Goal: Task Accomplishment & Management: Use online tool/utility

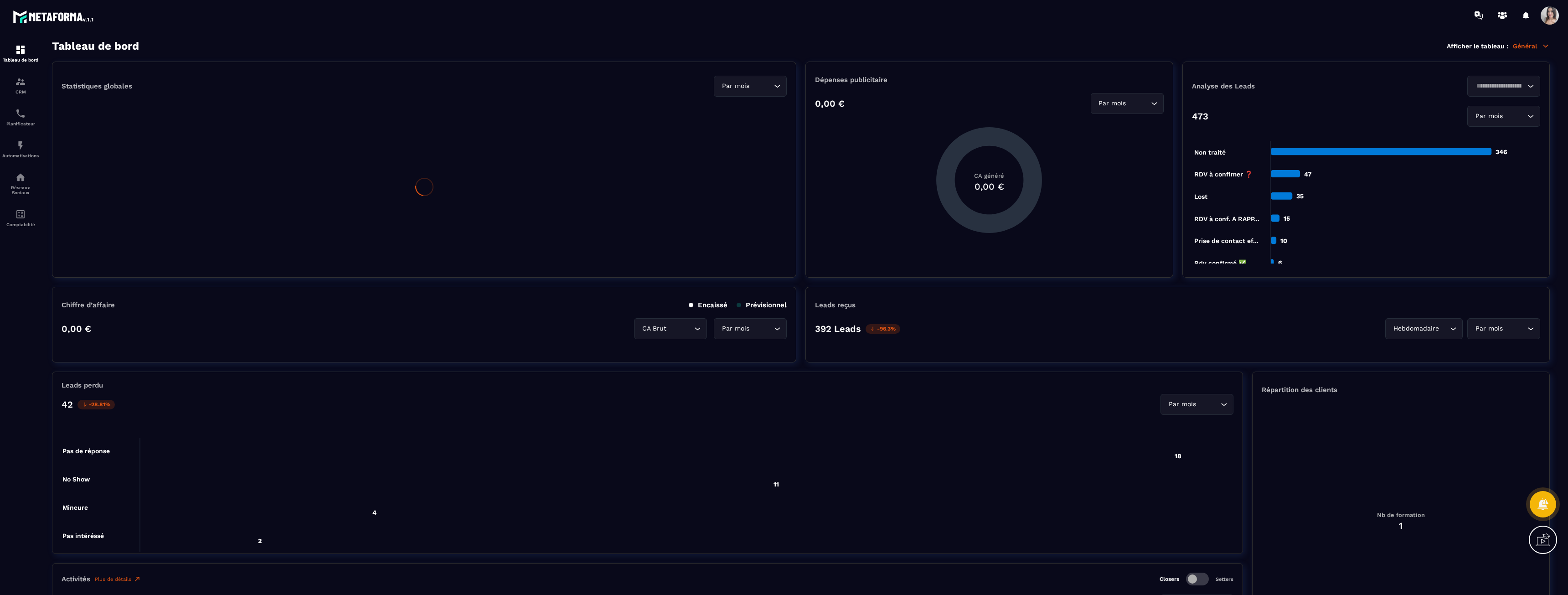
click at [12, 153] on p "Automatisations" at bounding box center [20, 156] width 37 height 5
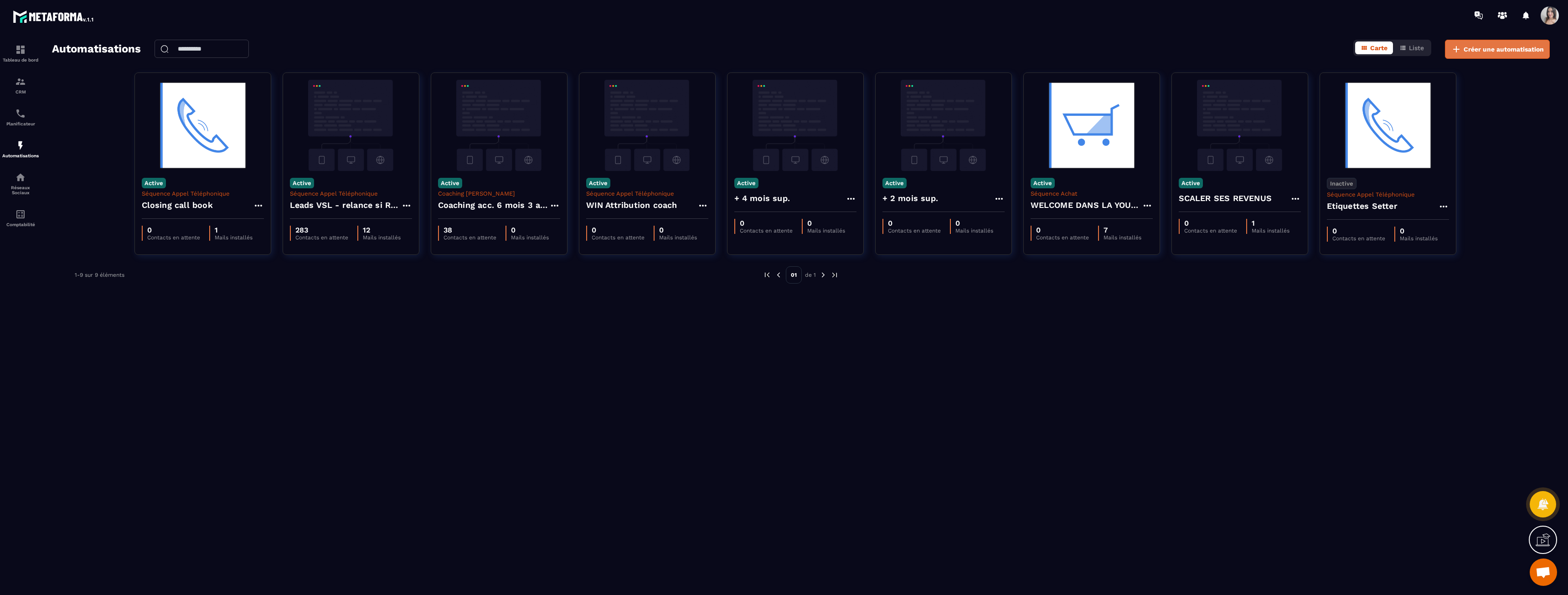
click at [1491, 45] on span "Créer une automatisation" at bounding box center [1504, 49] width 80 height 9
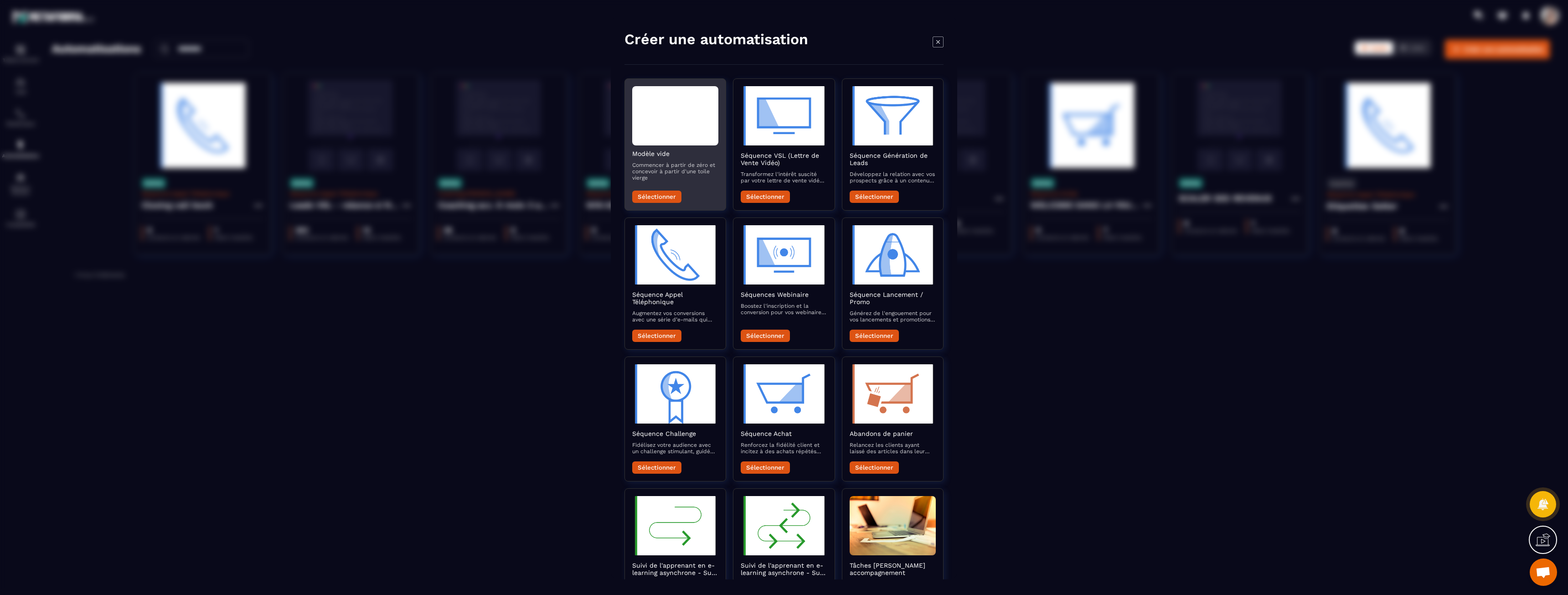
click at [660, 196] on button "Sélectionner" at bounding box center [657, 196] width 49 height 12
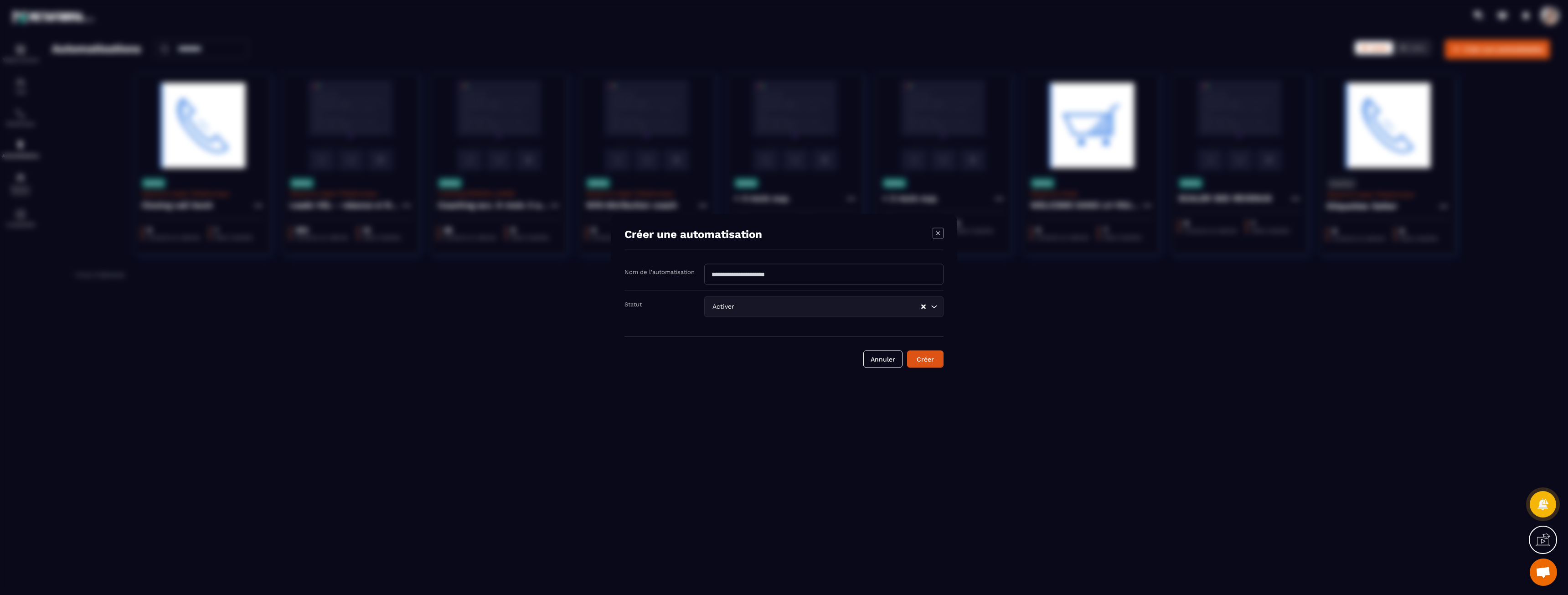
click at [766, 279] on input "Modal window" at bounding box center [824, 274] width 240 height 21
type input "**********"
click at [749, 305] on input "Search for option" at bounding box center [828, 307] width 184 height 10
click at [748, 340] on p "Désactiver" at bounding box center [823, 343] width 220 height 9
click at [941, 364] on button "Créer" at bounding box center [925, 358] width 37 height 18
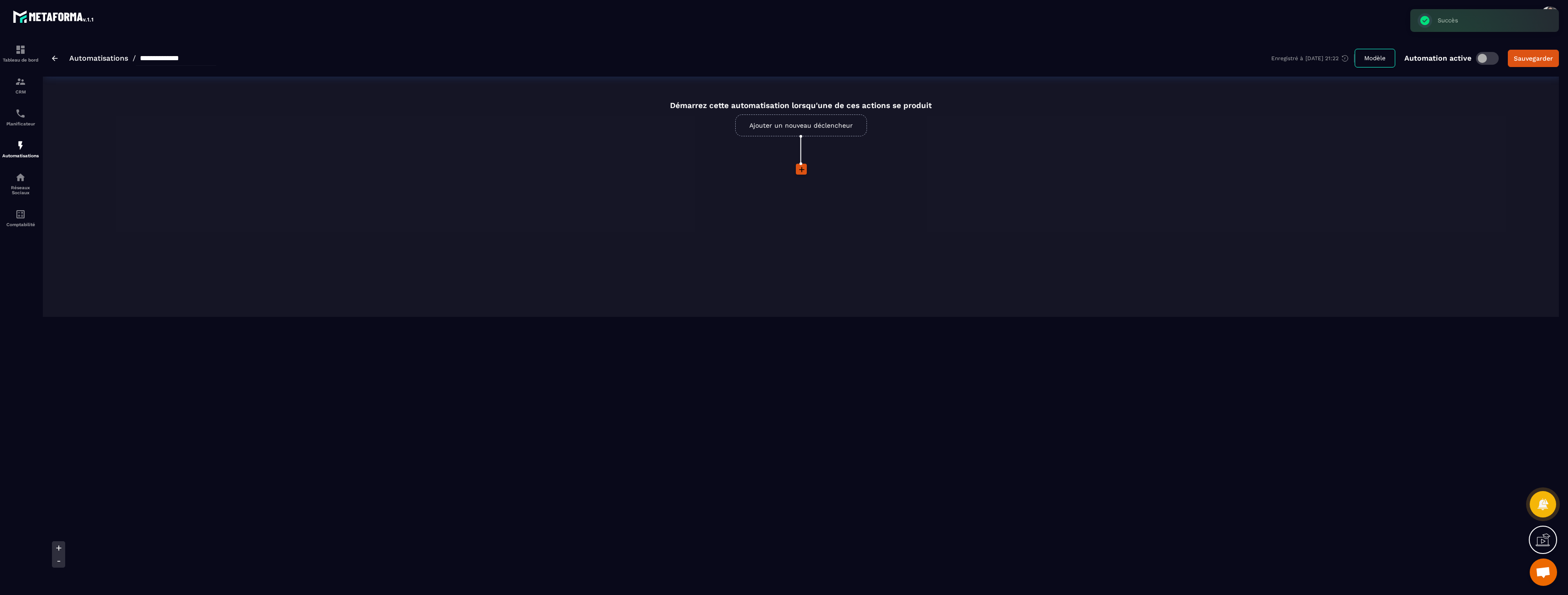
click at [802, 127] on link "Ajouter un nouveau déclencheur" at bounding box center [801, 126] width 131 height 22
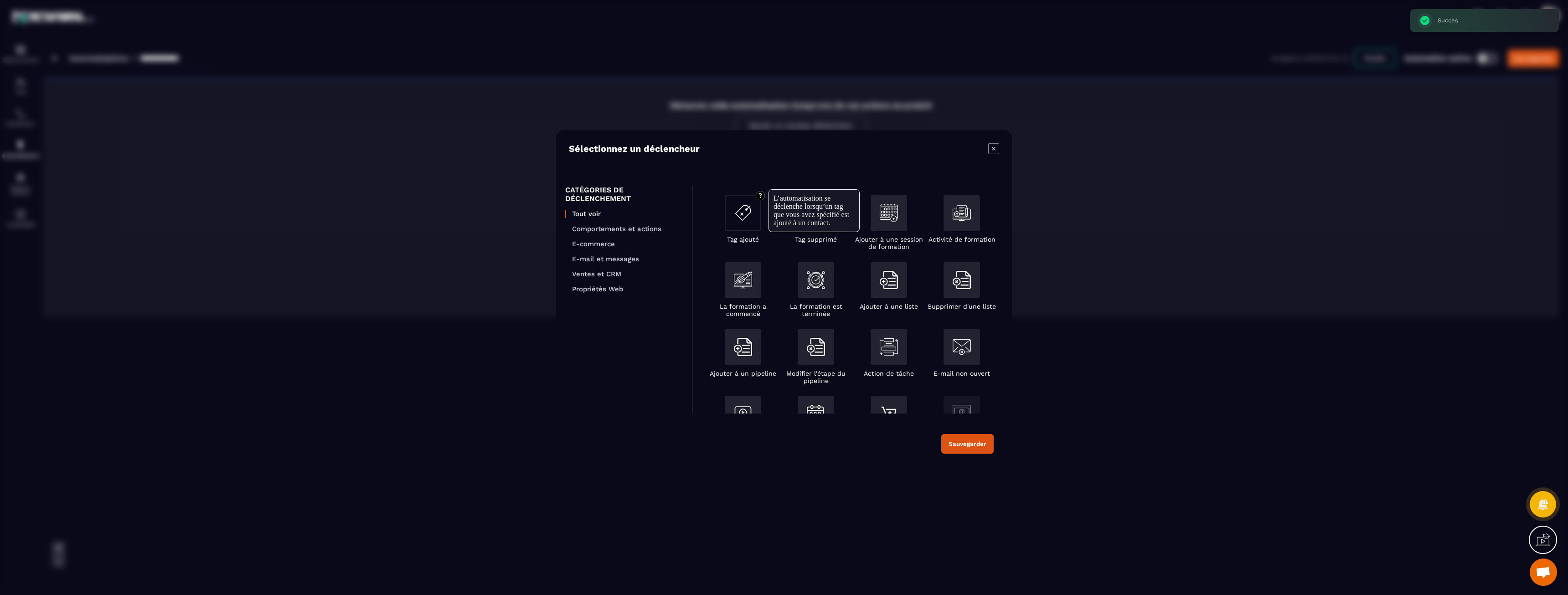
click at [755, 218] on div "Modal window" at bounding box center [743, 213] width 37 height 37
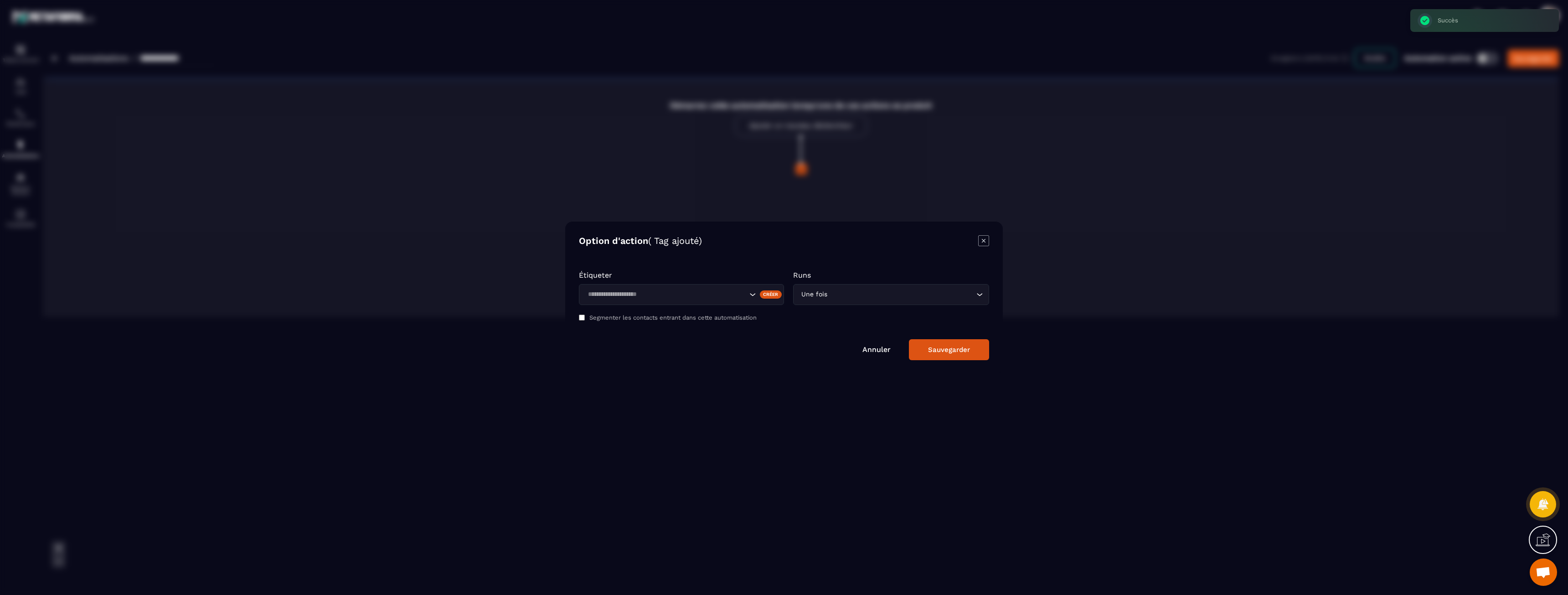
click at [647, 296] on input "Search for option" at bounding box center [666, 294] width 162 height 10
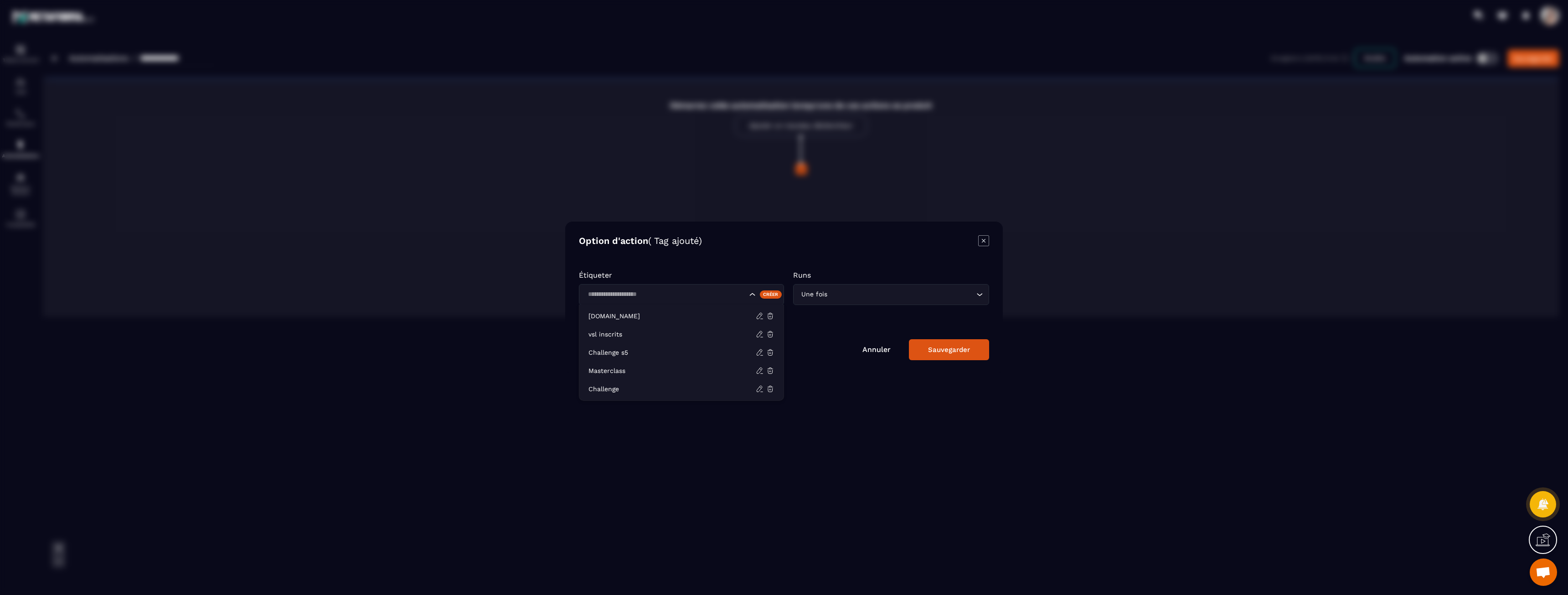
click at [776, 294] on div "Créer" at bounding box center [771, 293] width 23 height 8
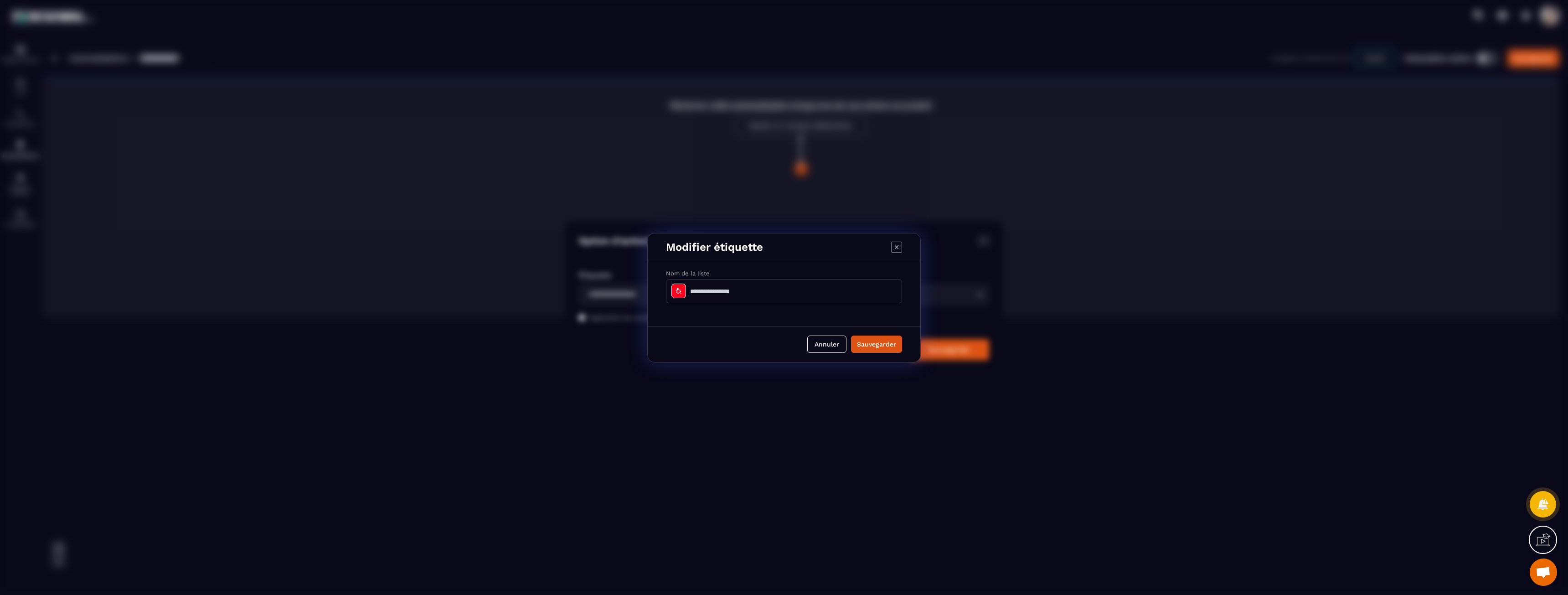
click at [744, 291] on input "Modal window" at bounding box center [784, 291] width 236 height 23
type input "******"
click at [888, 344] on button "Sauvegarder" at bounding box center [876, 344] width 51 height 18
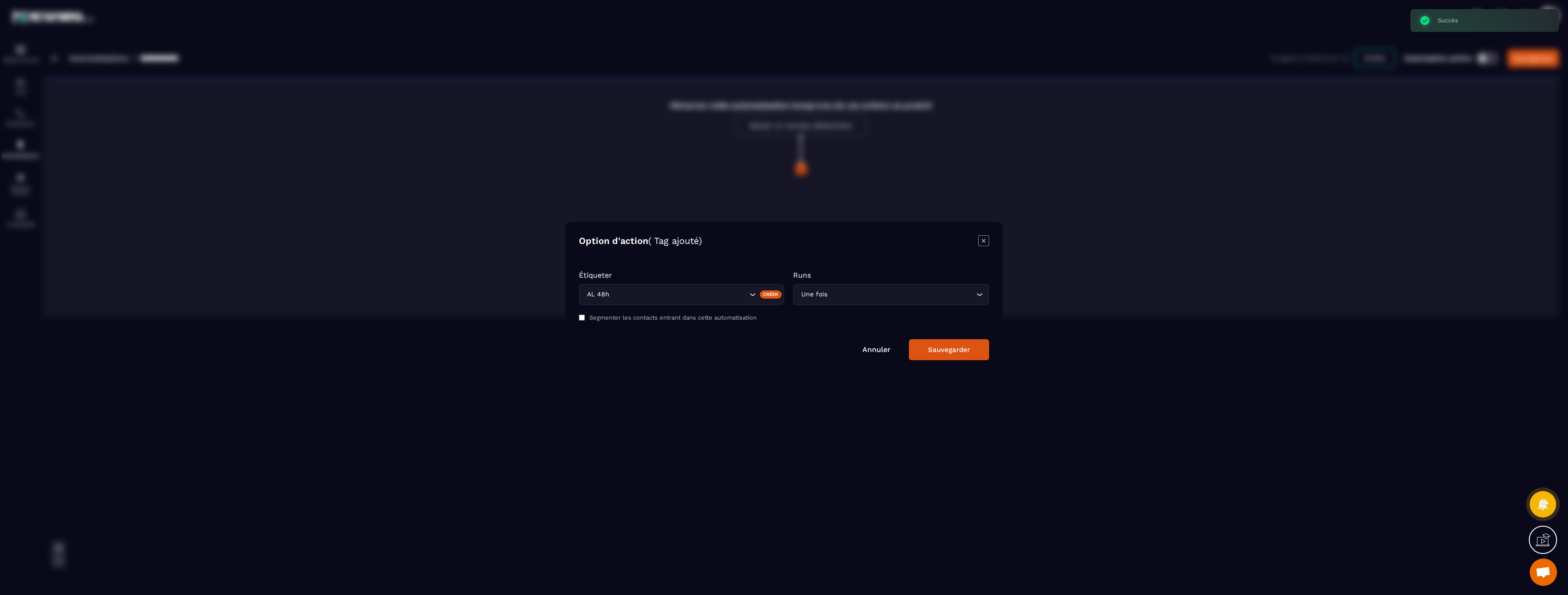
click at [828, 298] on div "Une fois" at bounding box center [887, 294] width 177 height 10
click at [835, 275] on p "Runs" at bounding box center [891, 275] width 196 height 9
click at [965, 355] on button "Sauvegarder" at bounding box center [949, 349] width 80 height 21
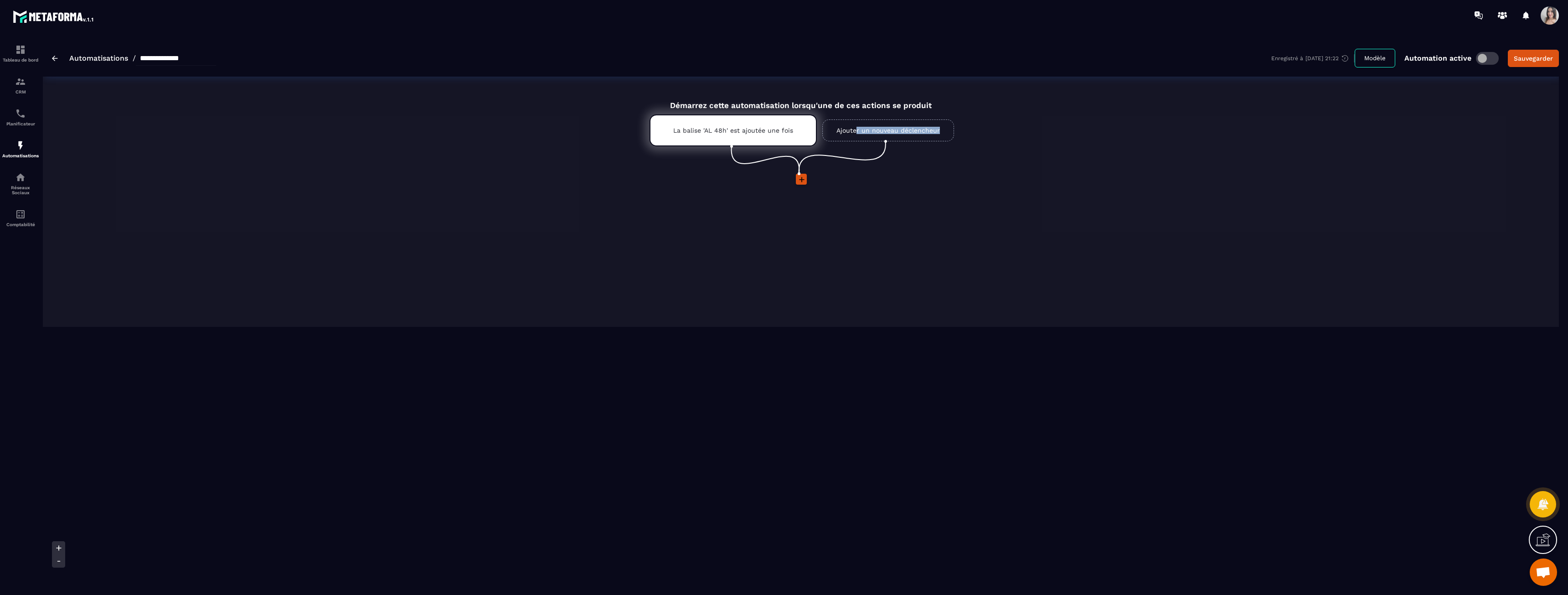
drag, startPoint x: 857, startPoint y: 131, endPoint x: 884, endPoint y: 203, distance: 76.9
click at [883, 204] on div "Démarrez cette automatisation lorsqu'une de ces actions se produit La balise 'A…" at bounding box center [801, 209] width 1516 height 237
click at [884, 203] on div "Démarrez cette automatisation lorsqu'une de ces actions se produit La balise 'A…" at bounding box center [801, 209] width 1516 height 237
click at [800, 180] on icon at bounding box center [802, 180] width 9 height 9
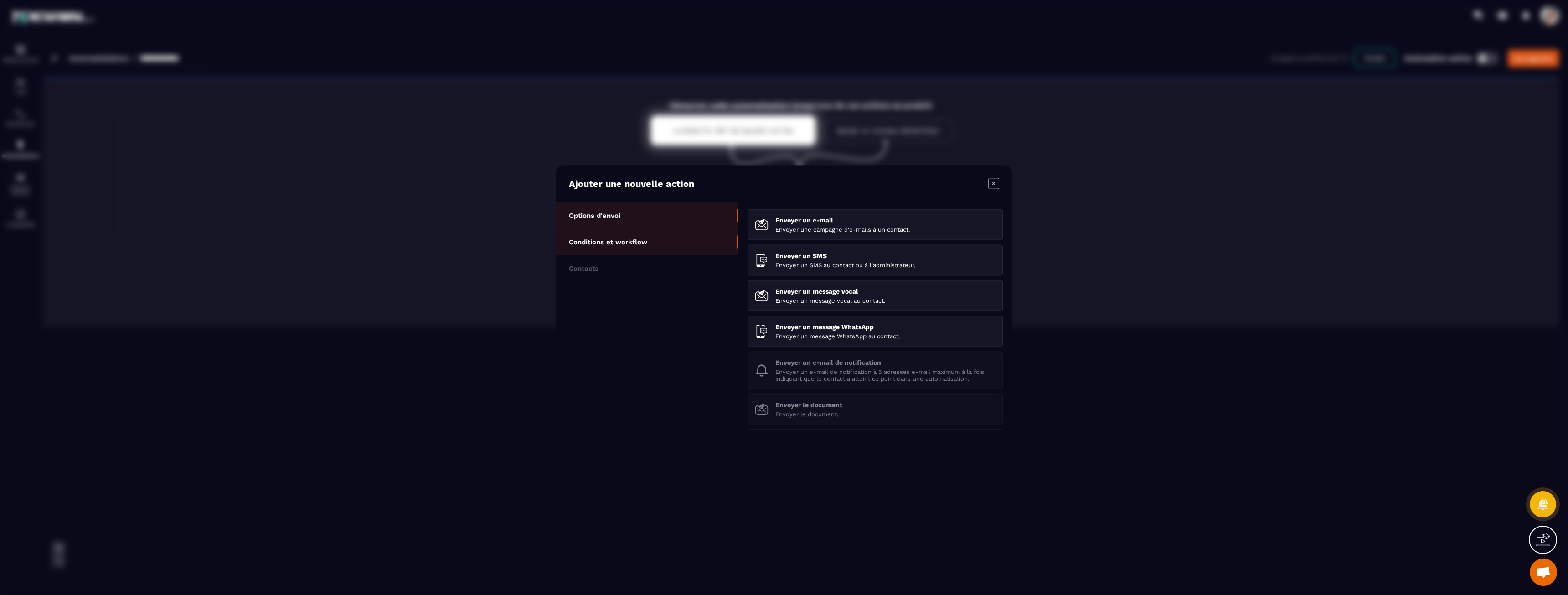
click at [663, 240] on li "Conditions et workflow" at bounding box center [647, 242] width 182 height 26
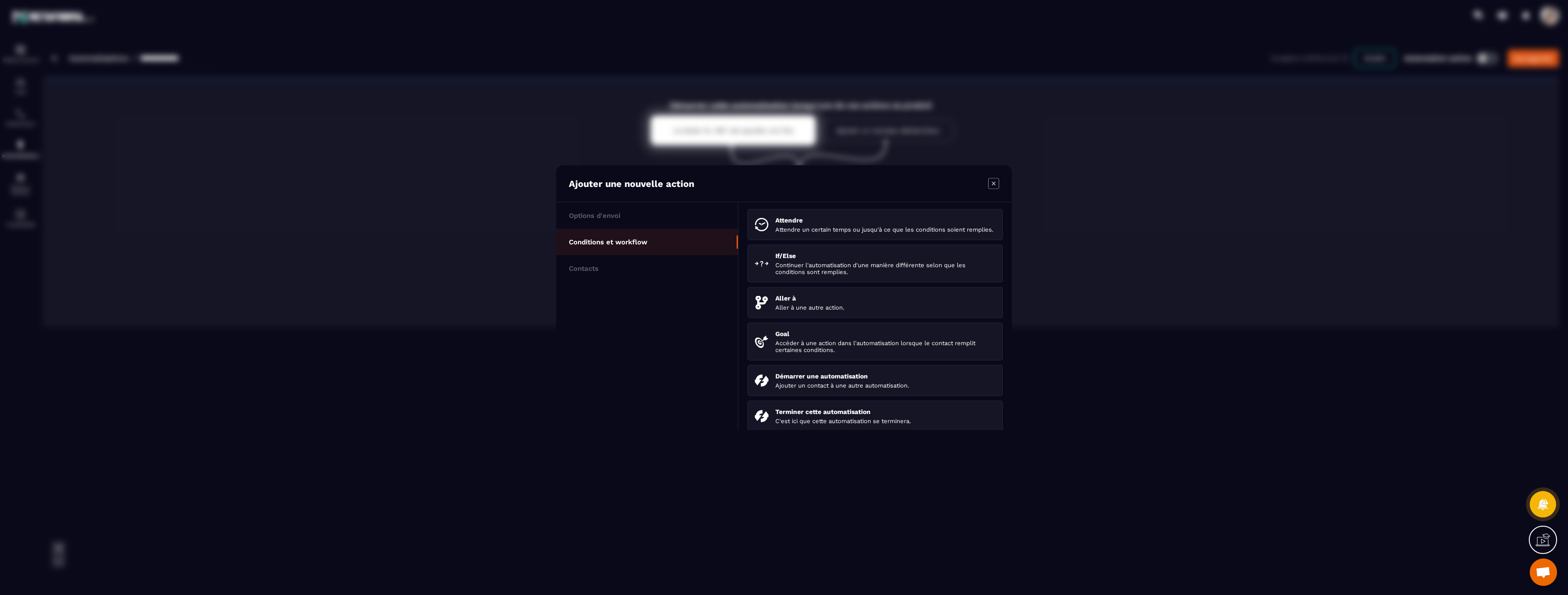
click at [1216, 385] on section "Ajouter une nouvelle action Options d'envoi Conditions et workflow Contacts Att…" at bounding box center [784, 297] width 1568 height 595
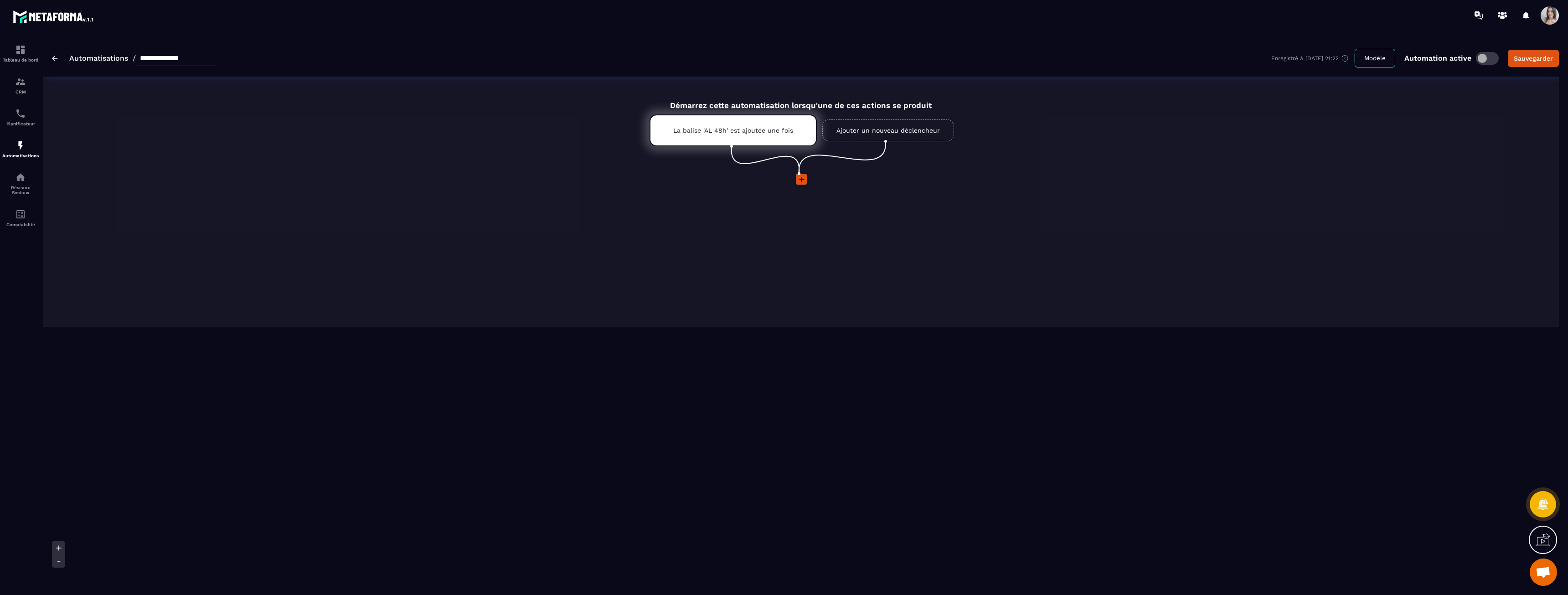
click at [863, 126] on link "Ajouter un nouveau déclencheur" at bounding box center [888, 131] width 131 height 22
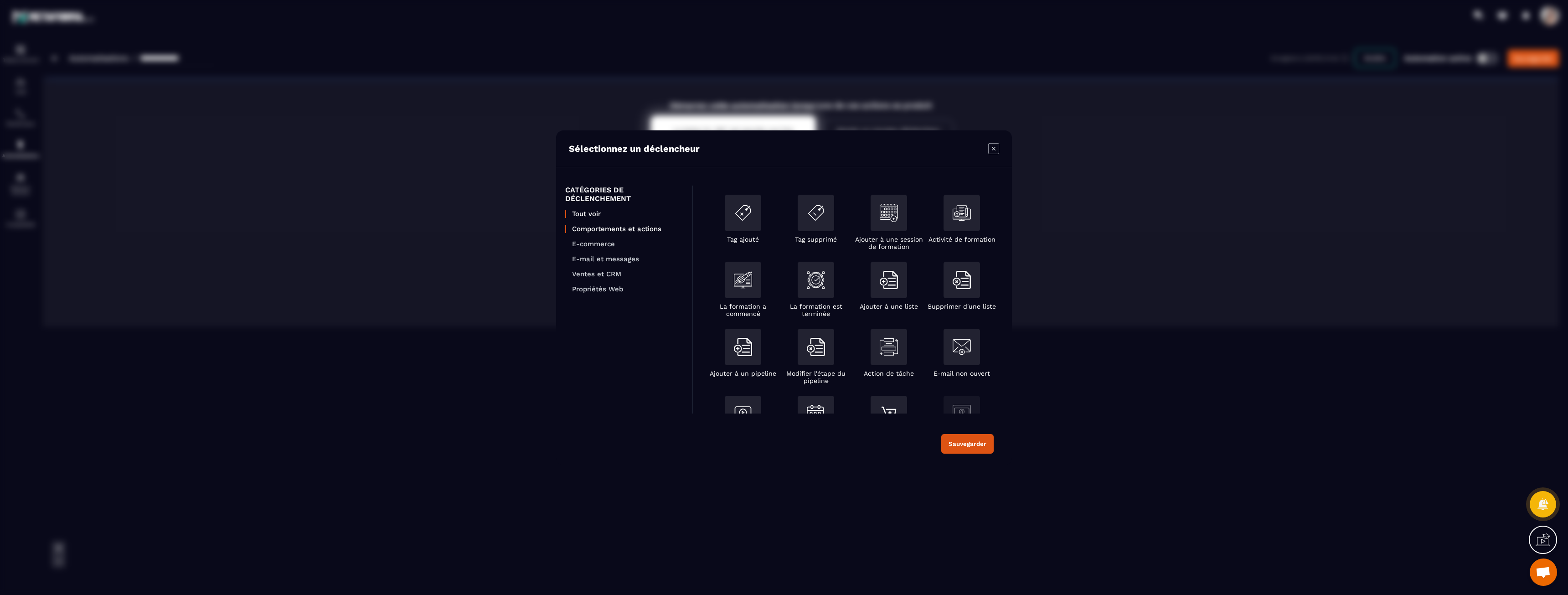
click at [621, 229] on p "Comportements et actions" at bounding box center [627, 229] width 111 height 8
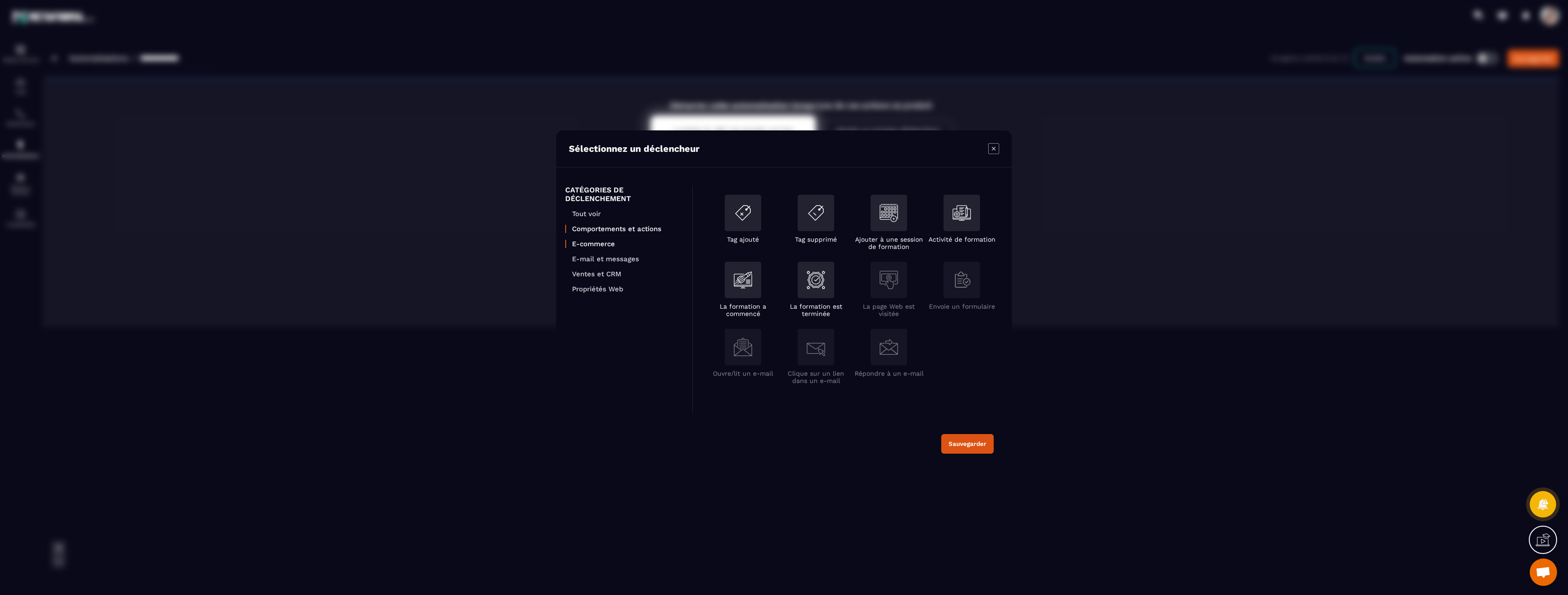
click at [610, 246] on p "E-commerce" at bounding box center [627, 243] width 111 height 8
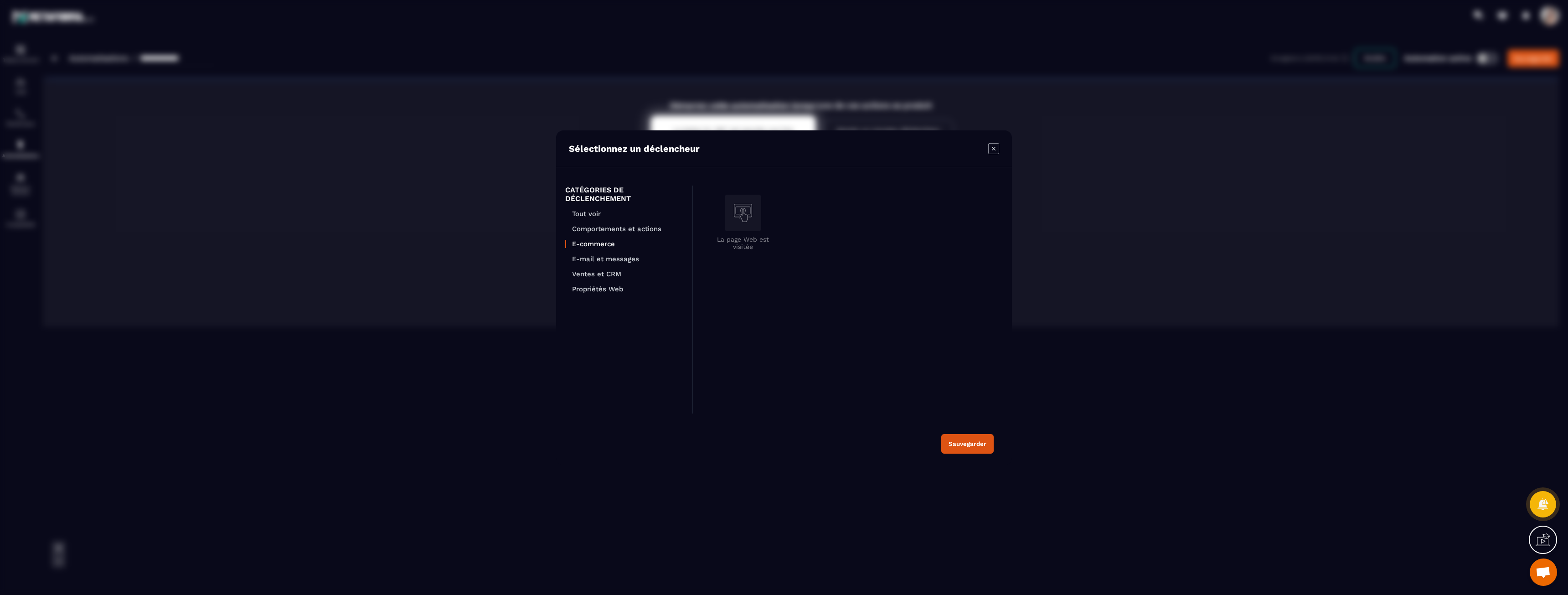
click at [608, 264] on ul "Tout voir Comportements et actions E-commerce E-mail et messages Ventes et CRM …" at bounding box center [624, 251] width 118 height 83
click at [608, 260] on p "E-mail et messages" at bounding box center [627, 258] width 111 height 8
click at [816, 223] on div "Modal window" at bounding box center [816, 213] width 37 height 37
click at [608, 273] on p "Ventes et CRM" at bounding box center [627, 274] width 111 height 8
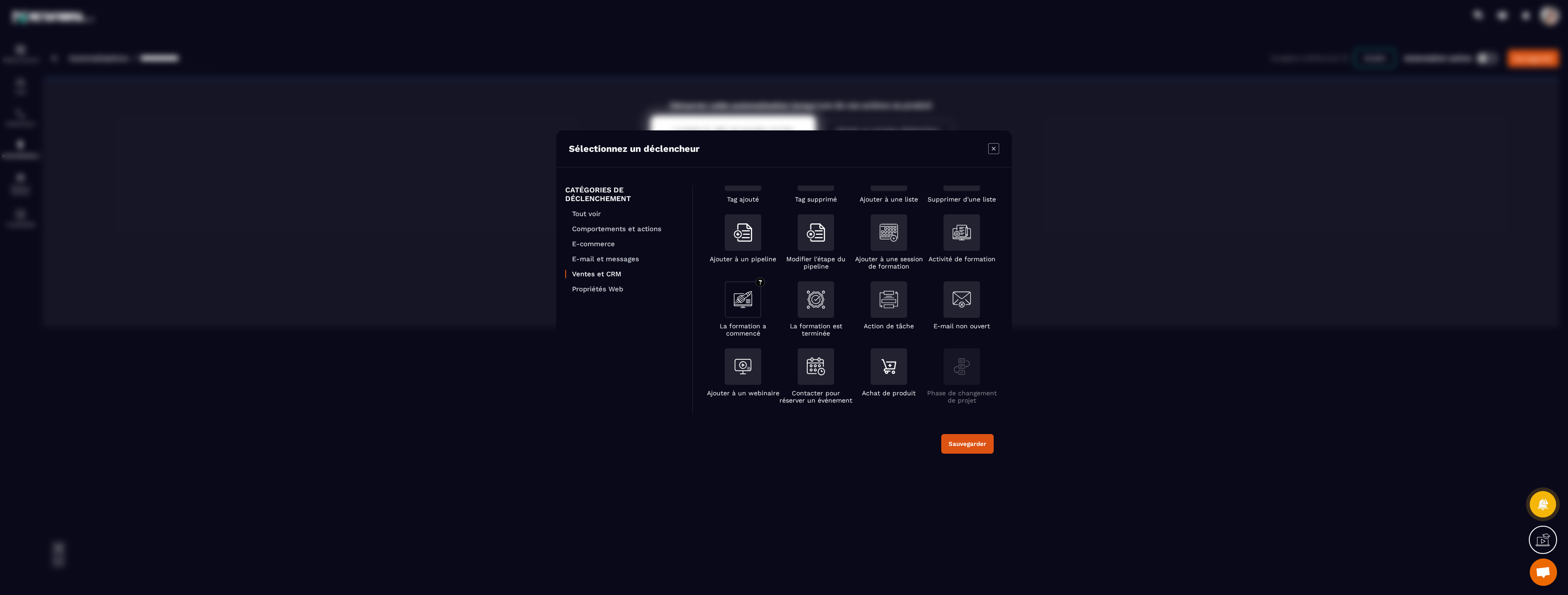
scroll to position [42, 0]
click at [589, 285] on p "Propriétés Web" at bounding box center [627, 288] width 111 height 8
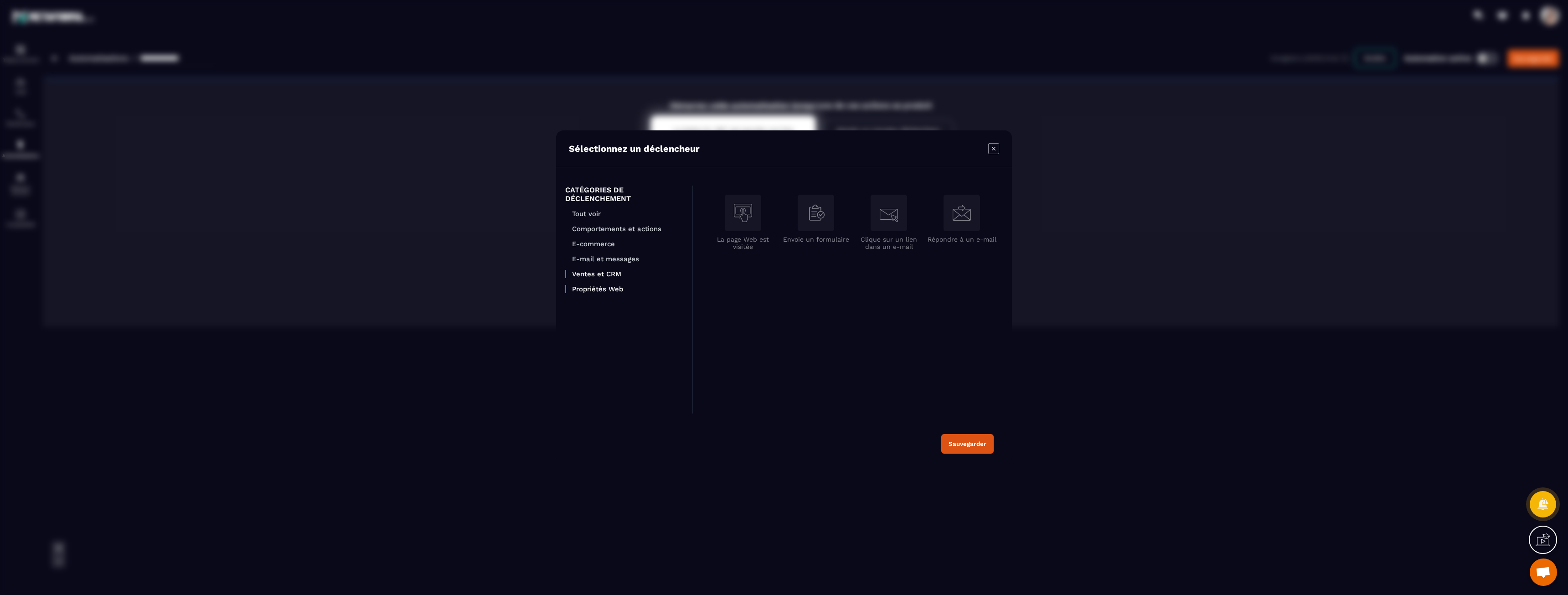
click at [605, 273] on p "Ventes et CRM" at bounding box center [627, 274] width 111 height 8
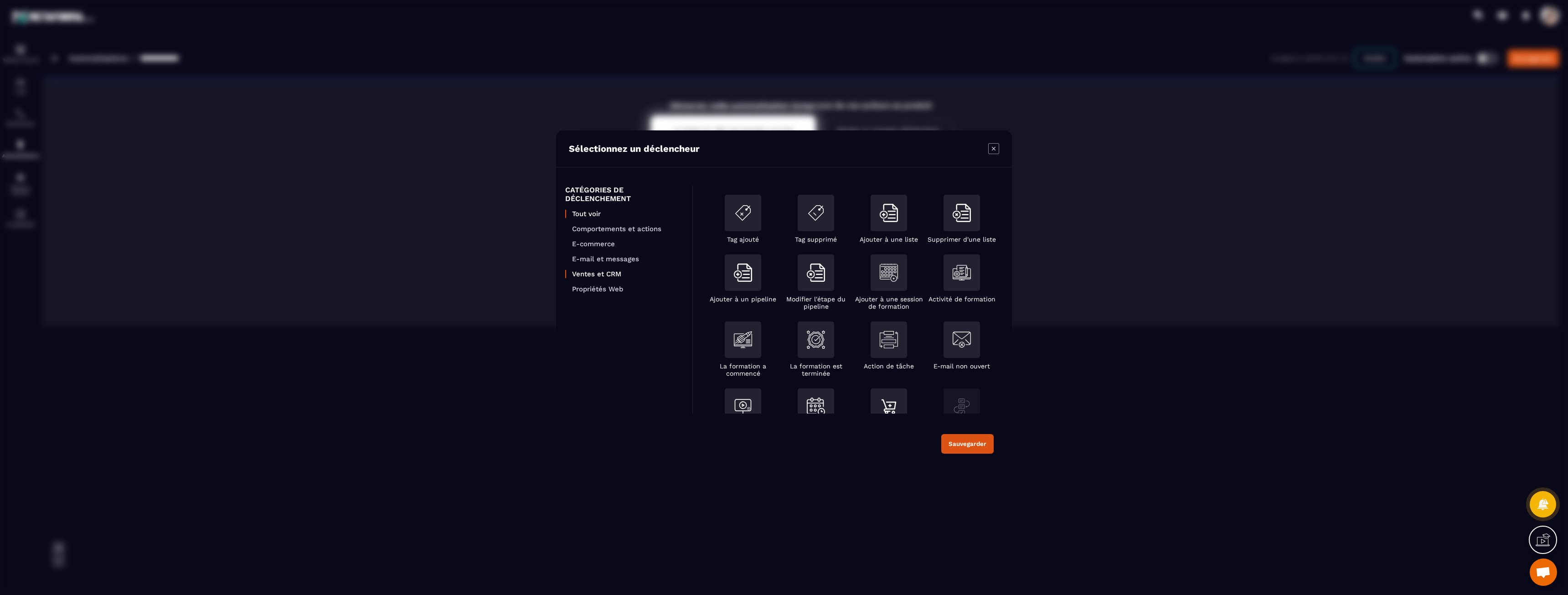
click at [601, 212] on p "Tout voir" at bounding box center [627, 213] width 111 height 8
click at [603, 226] on p "Comportements et actions" at bounding box center [627, 229] width 111 height 8
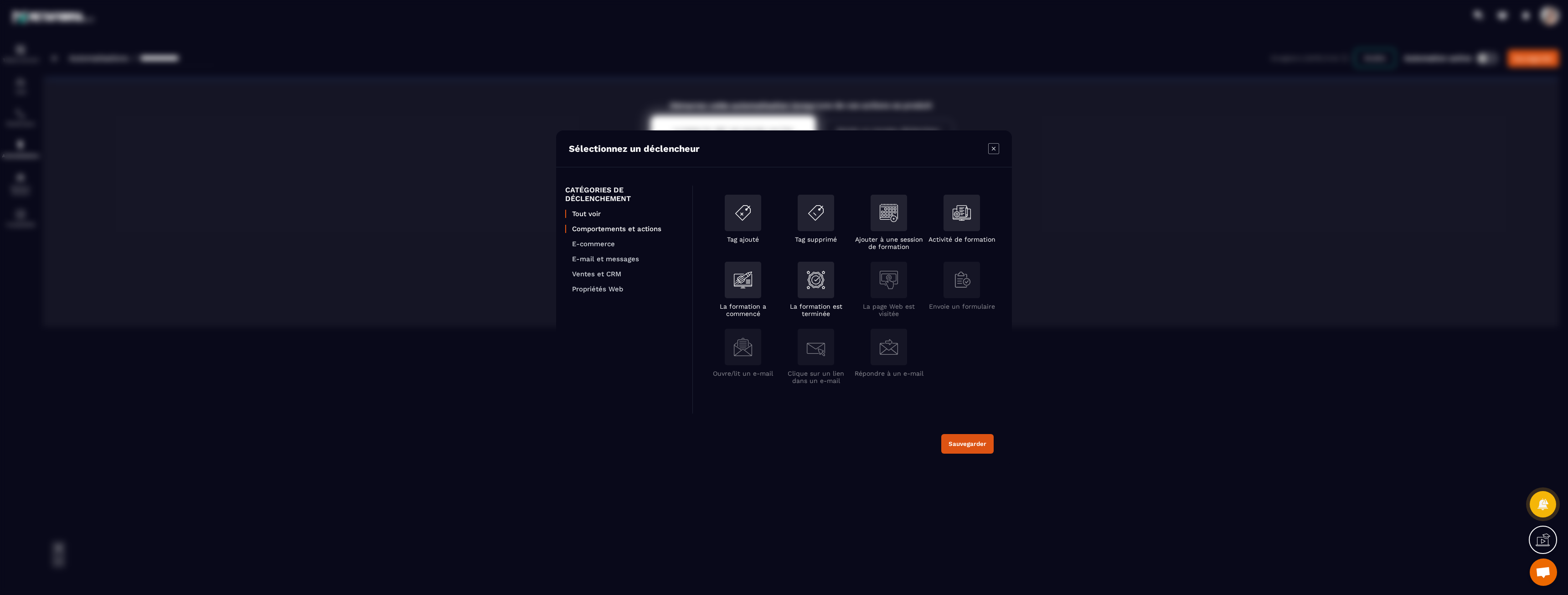
click at [594, 213] on p "Tout voir" at bounding box center [627, 213] width 111 height 8
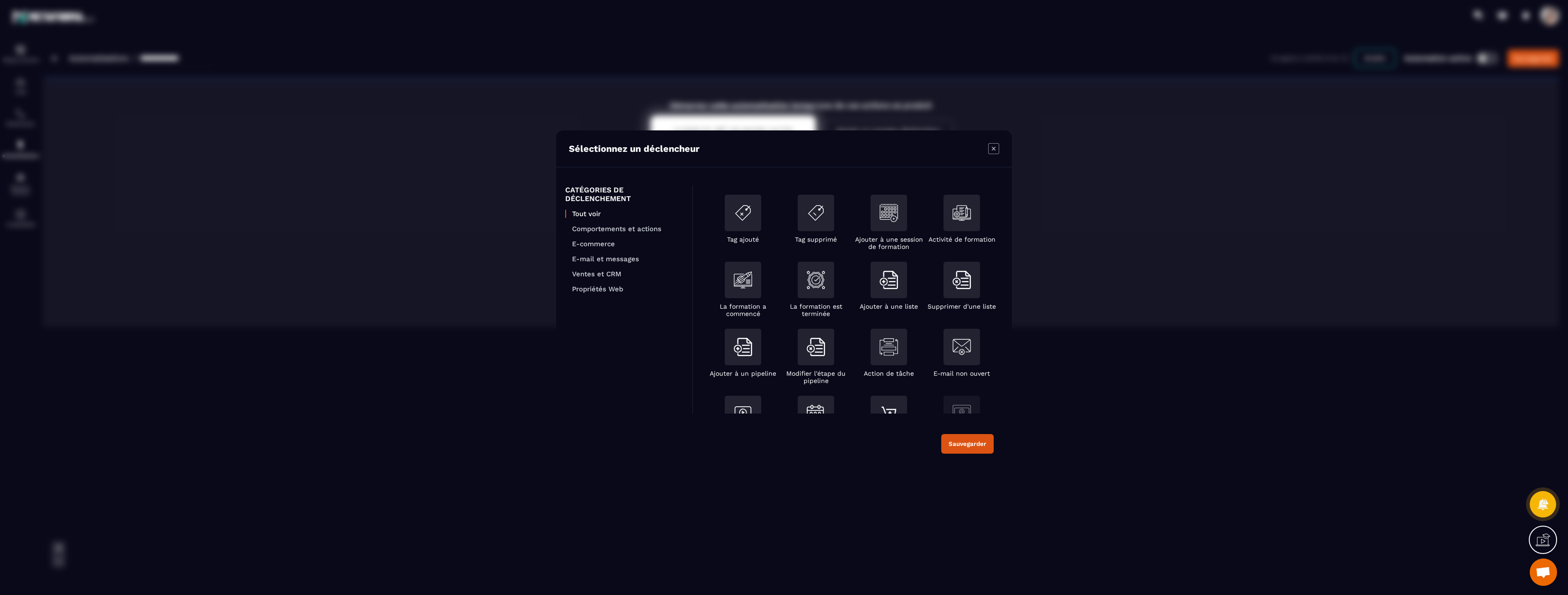
click at [505, 215] on section "Sélectionnez un déclencheur CATÉGORIES DE DÉCLENCHEMENT Tout voir Comportements…" at bounding box center [784, 297] width 1568 height 595
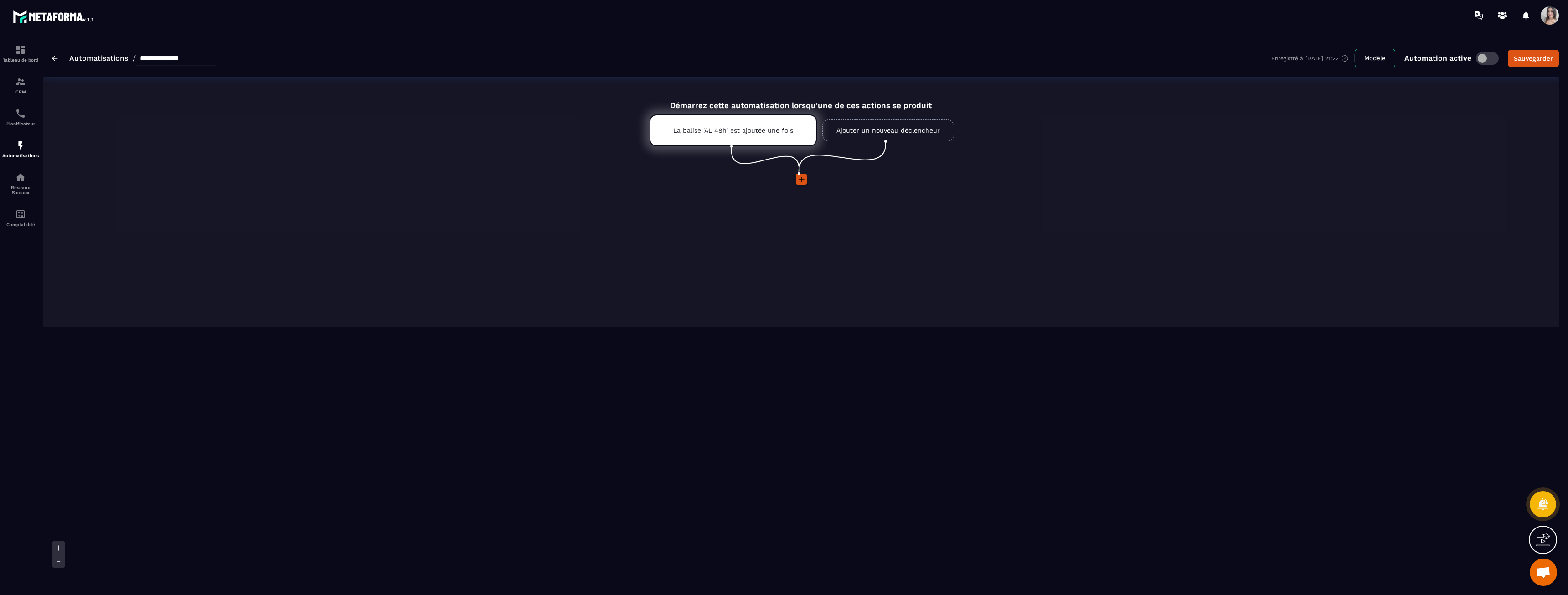
click at [800, 183] on icon at bounding box center [802, 180] width 9 height 9
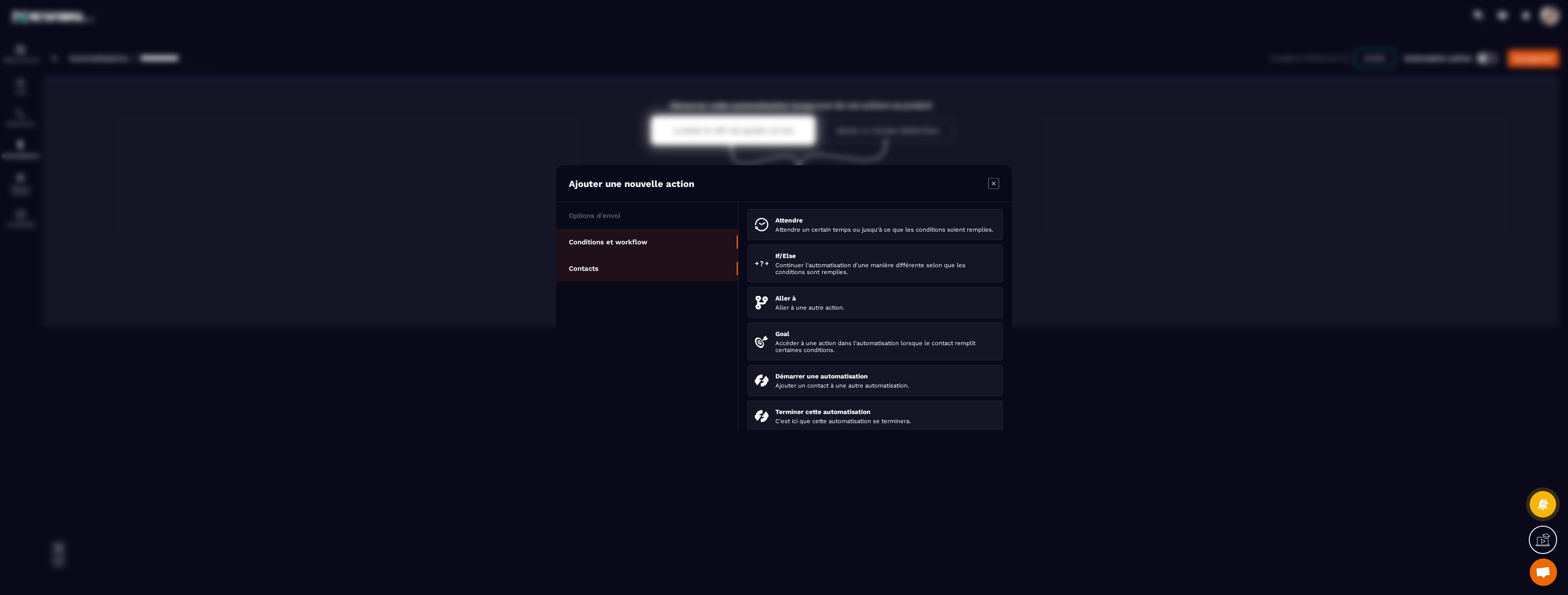
click at [627, 269] on li "Contacts" at bounding box center [647, 268] width 182 height 26
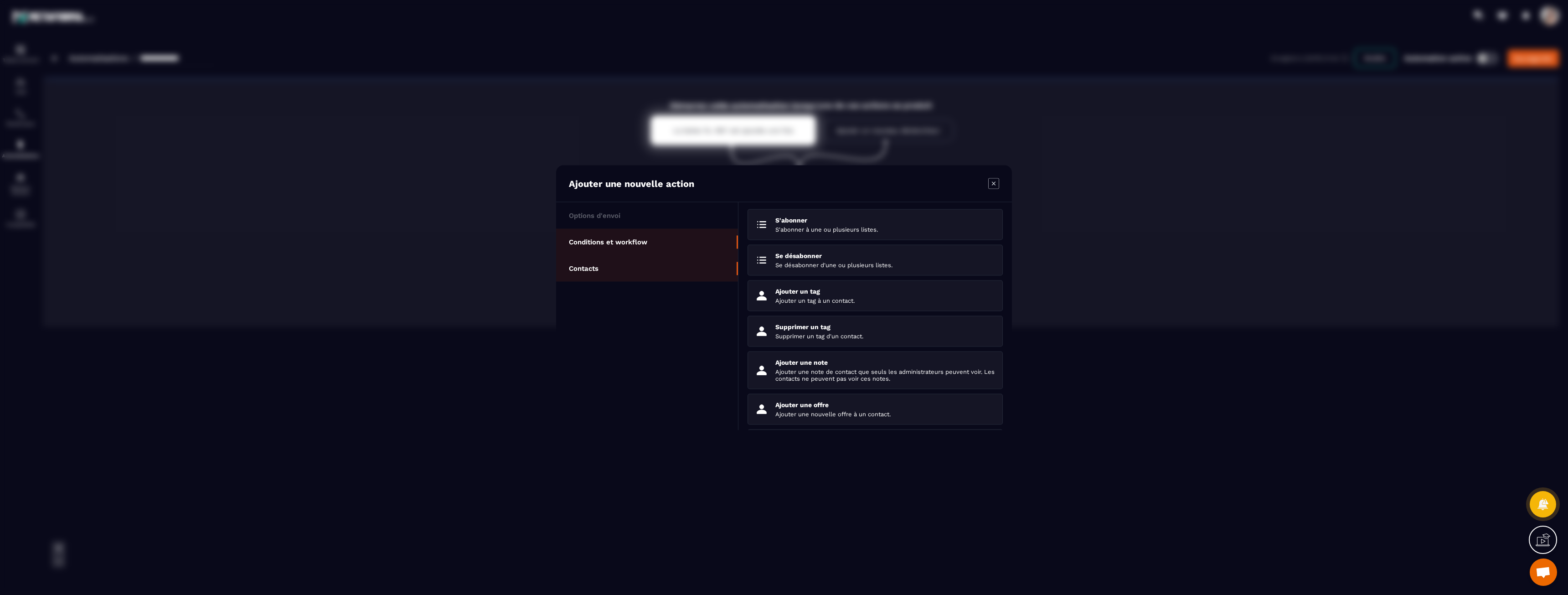
click at [637, 248] on li "Conditions et workflow" at bounding box center [647, 242] width 182 height 26
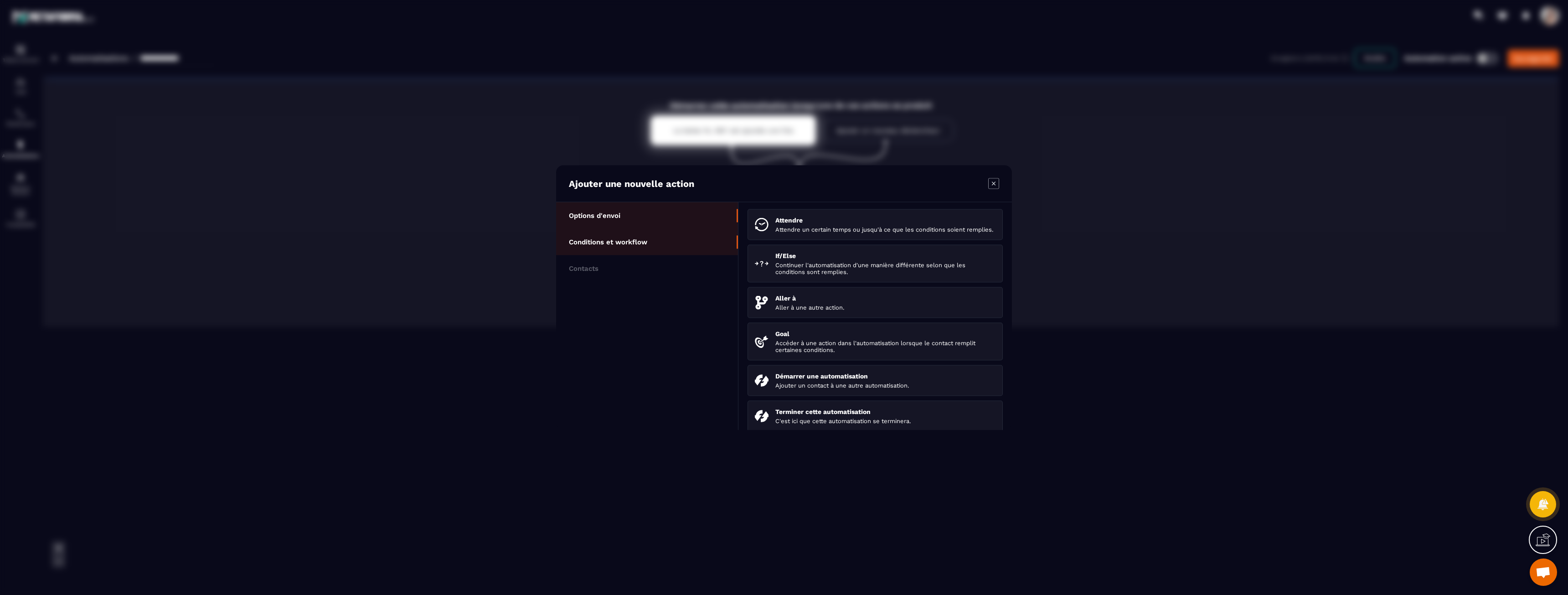
click at [645, 220] on li "Options d'envoi" at bounding box center [647, 215] width 182 height 26
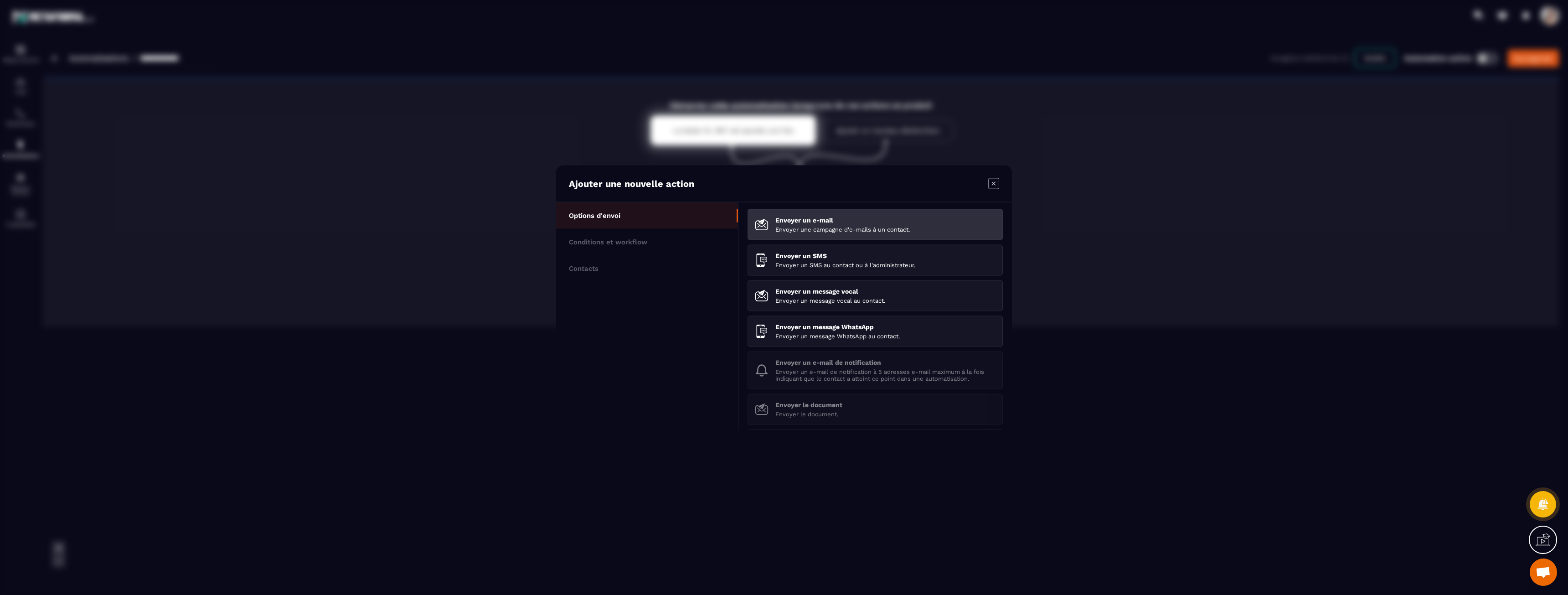
click at [807, 225] on div "Envoyer un e-mail Envoyer une campagne d'e-mails à un contact." at bounding box center [885, 224] width 220 height 16
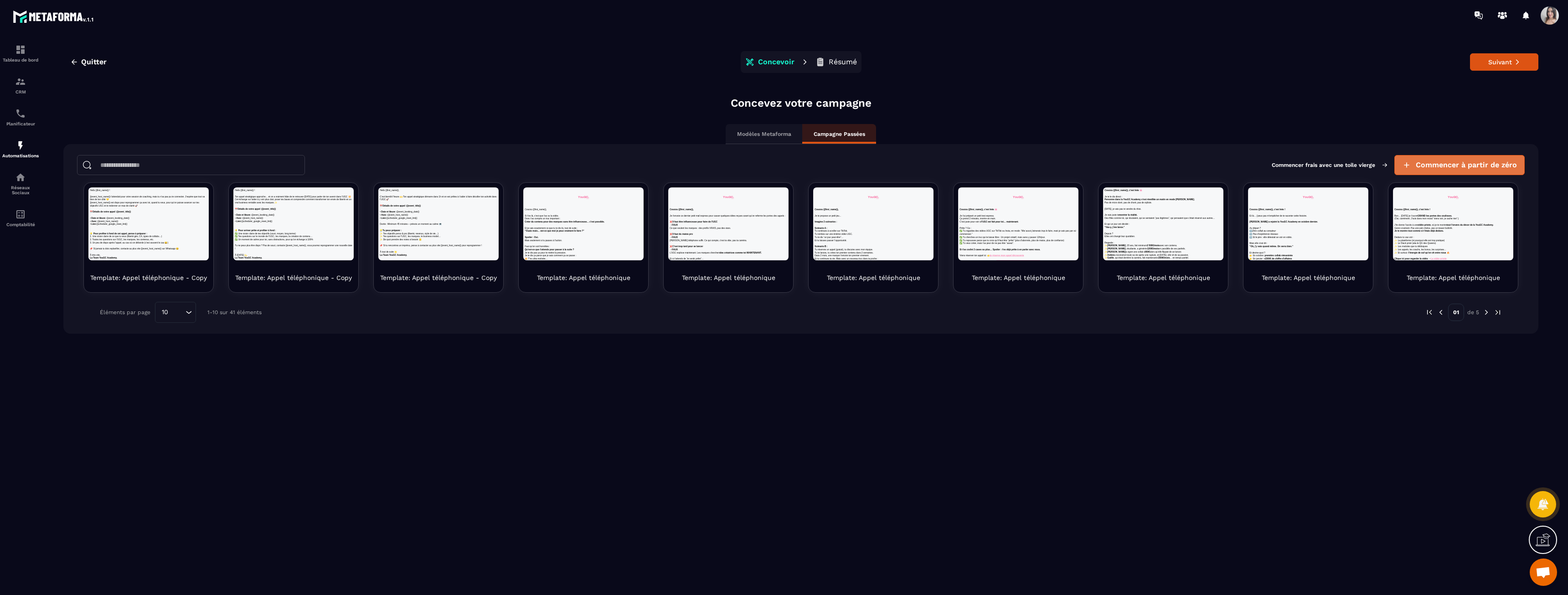
click at [1445, 167] on span "Commencer à partir de zéro" at bounding box center [1466, 165] width 102 height 9
